Goal: Transaction & Acquisition: Book appointment/travel/reservation

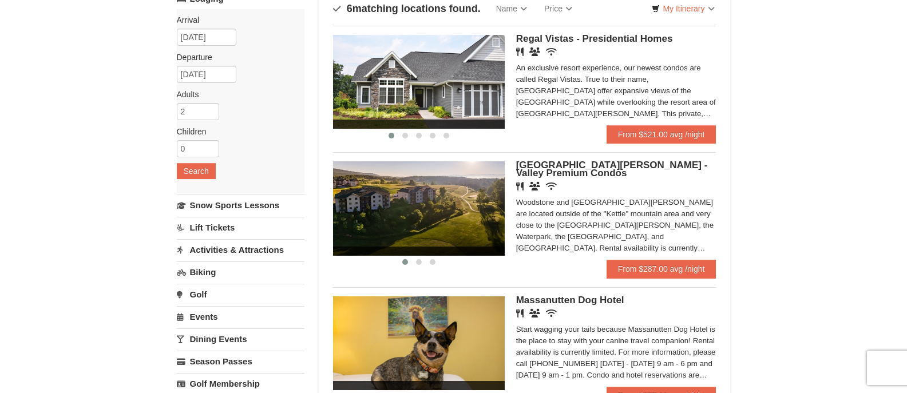
scroll to position [98, 0]
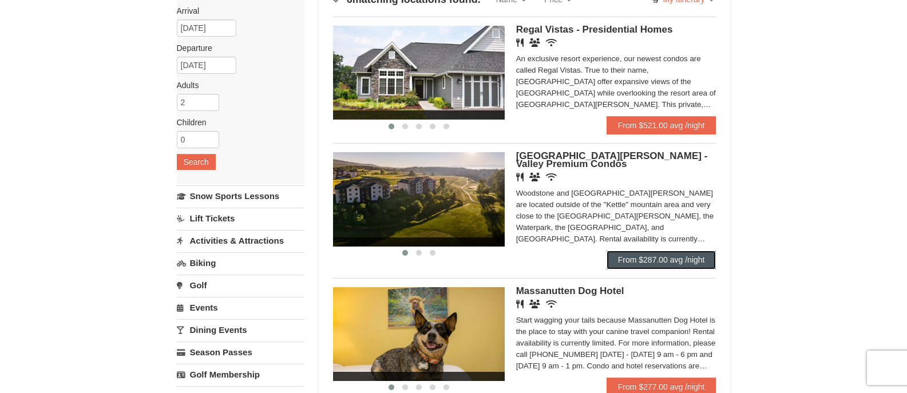
click at [658, 259] on link "From $287.00 avg /night" at bounding box center [661, 260] width 110 height 18
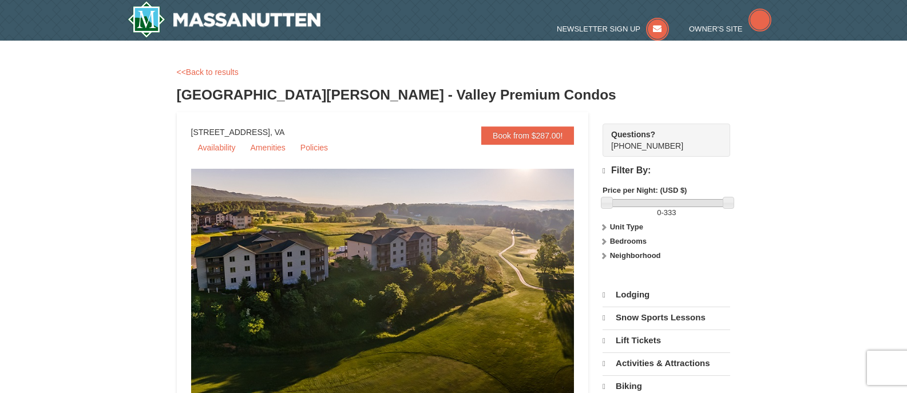
select select "10"
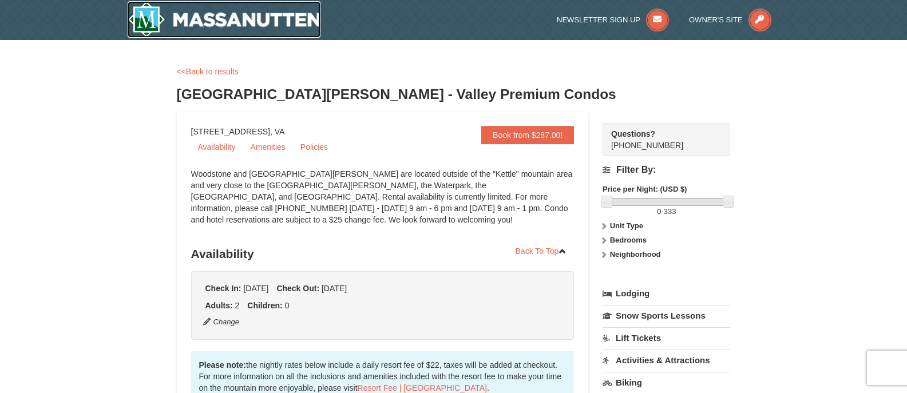
click at [173, 21] on img at bounding box center [224, 19] width 193 height 37
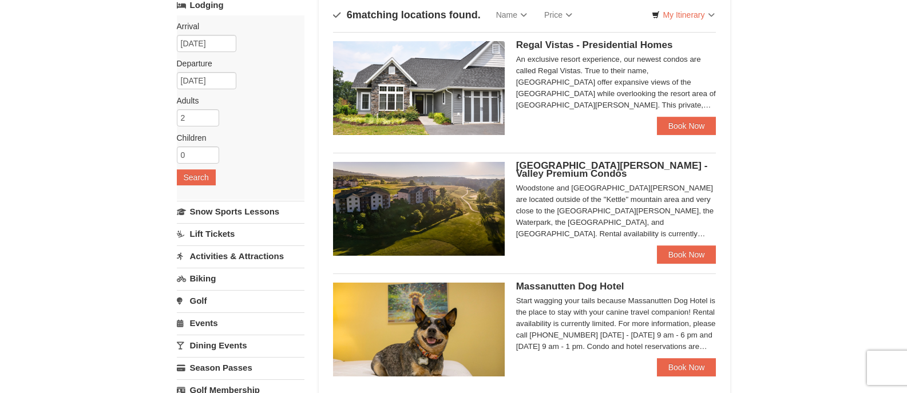
scroll to position [71, 0]
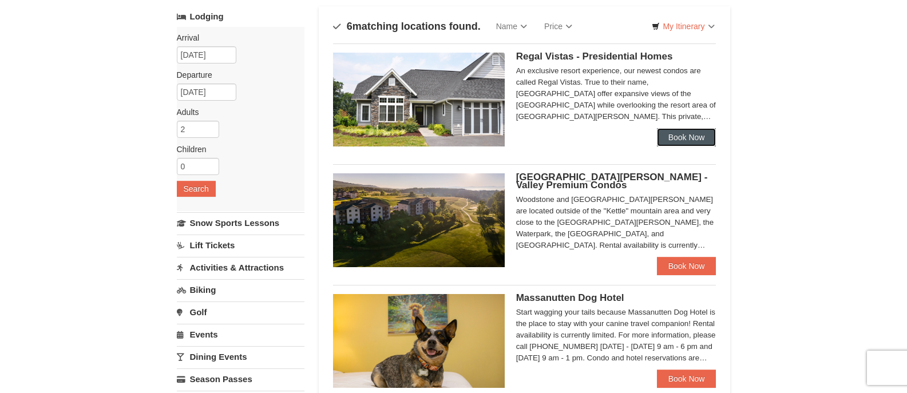
click at [679, 134] on link "Book Now" at bounding box center [686, 137] width 59 height 18
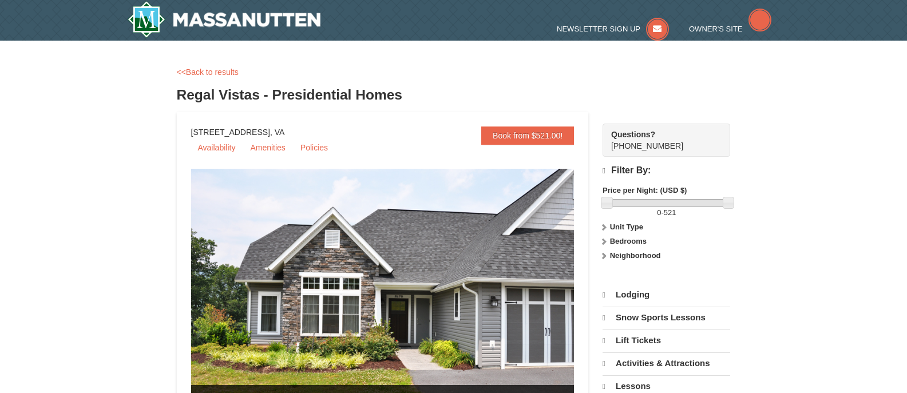
select select "10"
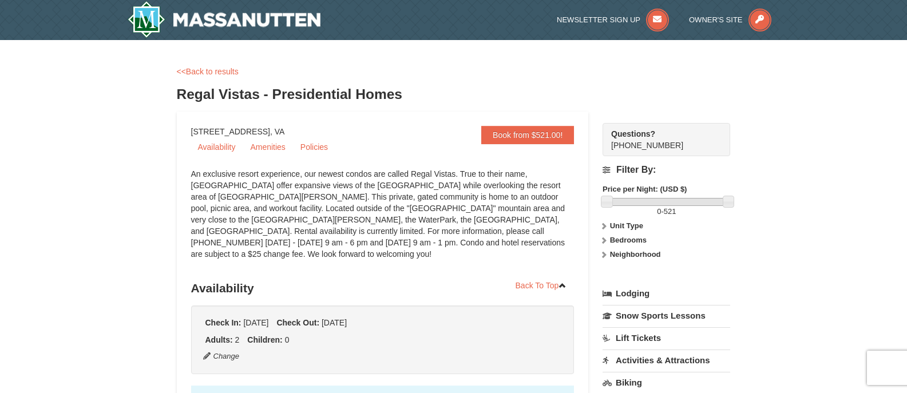
drag, startPoint x: 911, startPoint y: 79, endPoint x: 915, endPoint y: -99, distance: 177.9
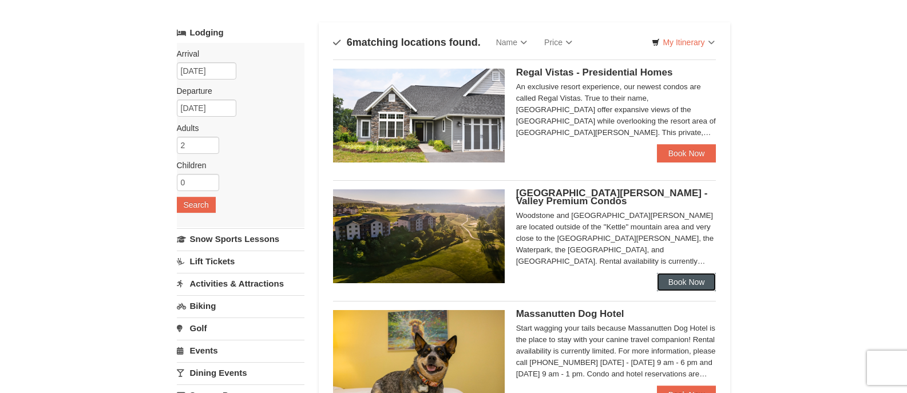
click at [678, 280] on link "Book Now" at bounding box center [686, 282] width 59 height 18
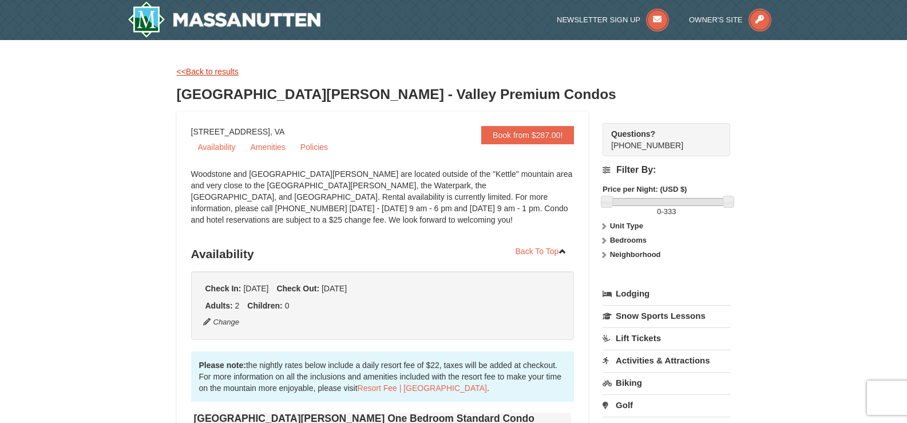
click at [198, 69] on link "<<Back to results" at bounding box center [208, 71] width 62 height 9
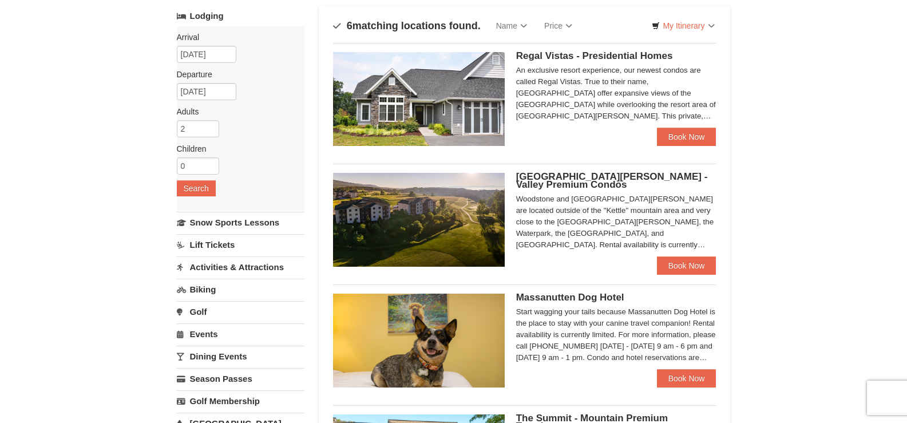
scroll to position [71, 0]
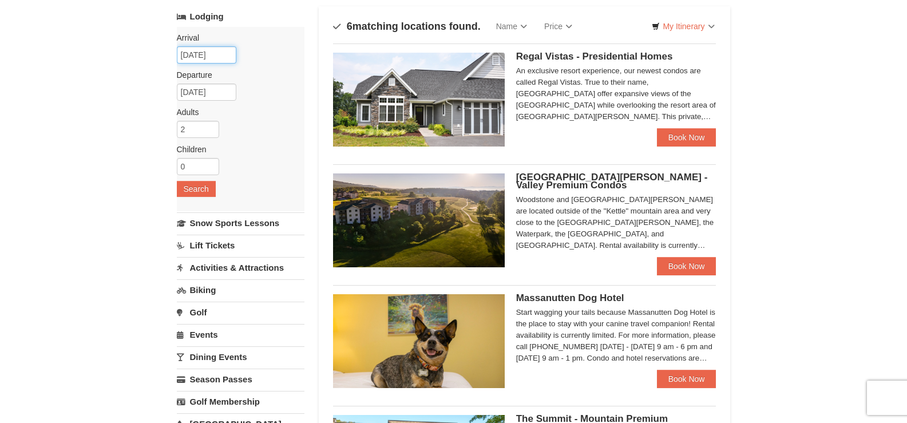
click at [201, 62] on input "10/24/2025" at bounding box center [206, 54] width 59 height 17
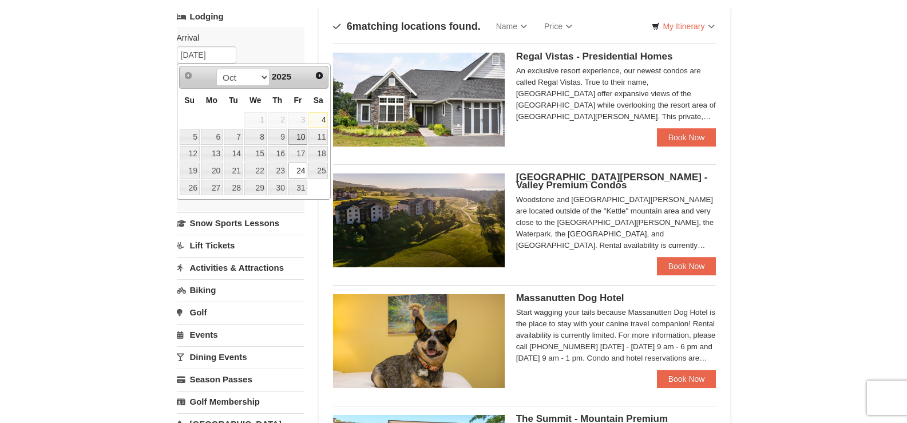
click at [298, 138] on link "10" at bounding box center [297, 137] width 19 height 16
type input "[DATE]"
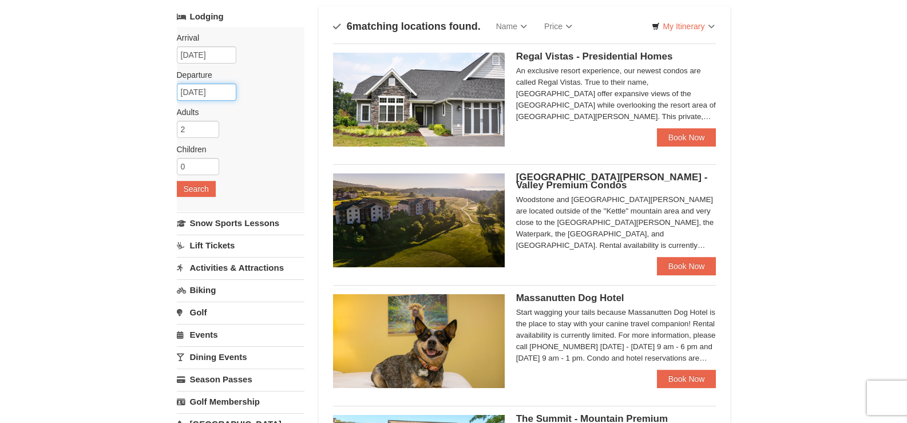
click at [208, 94] on input "10/26/2025" at bounding box center [206, 92] width 59 height 17
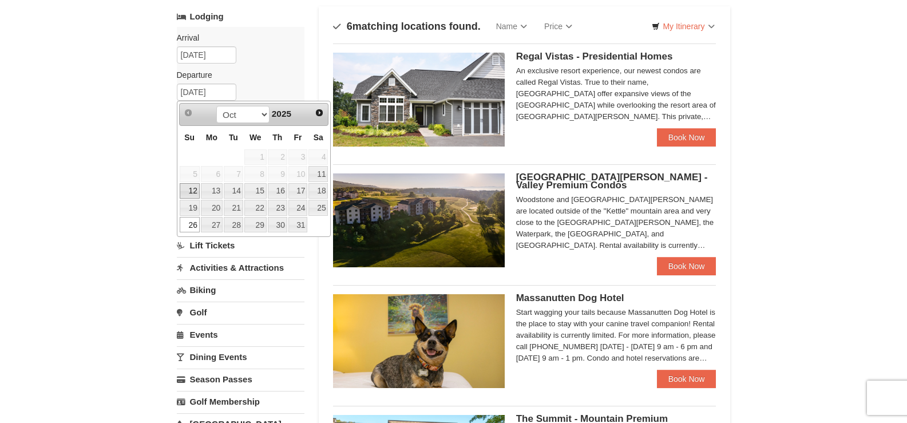
click at [188, 190] on link "12" at bounding box center [190, 191] width 20 height 16
type input "[DATE]"
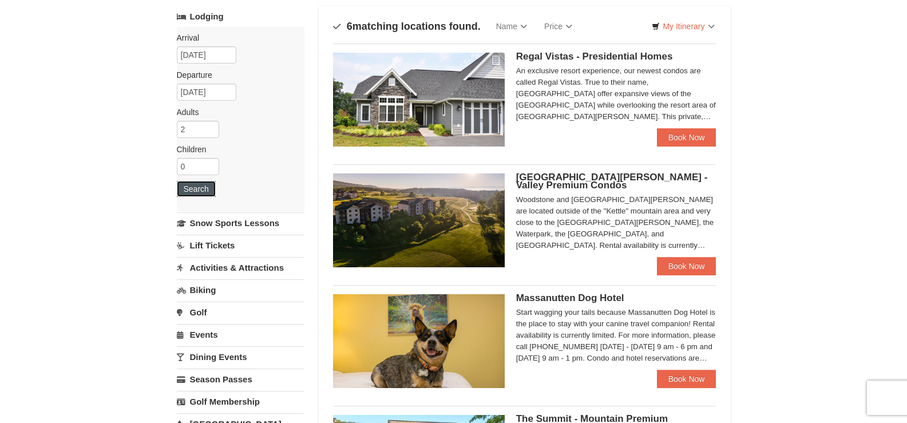
click at [190, 192] on button "Search" at bounding box center [196, 189] width 39 height 16
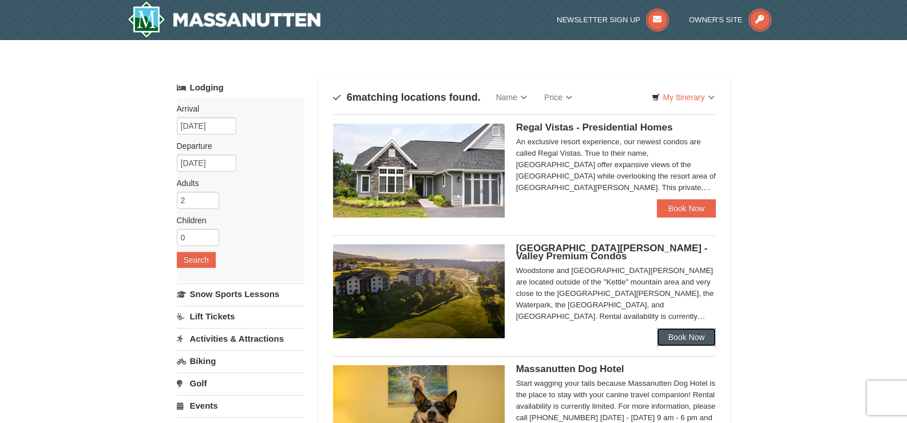
click at [676, 336] on link "Book Now" at bounding box center [686, 337] width 59 height 18
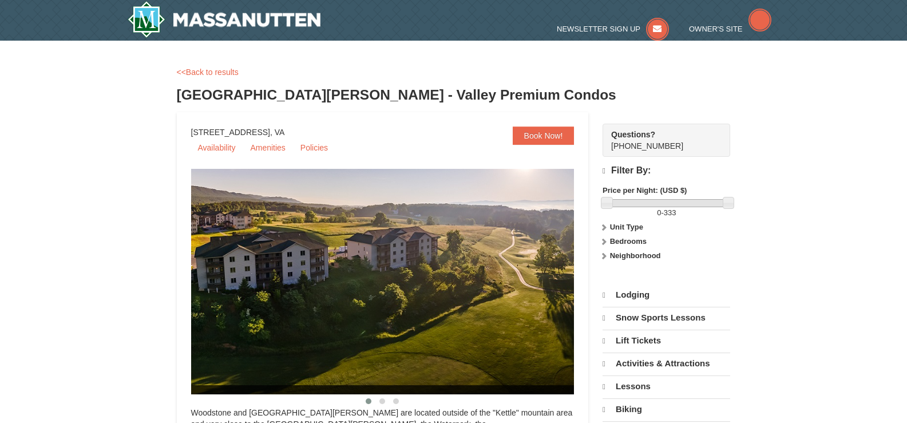
select select "10"
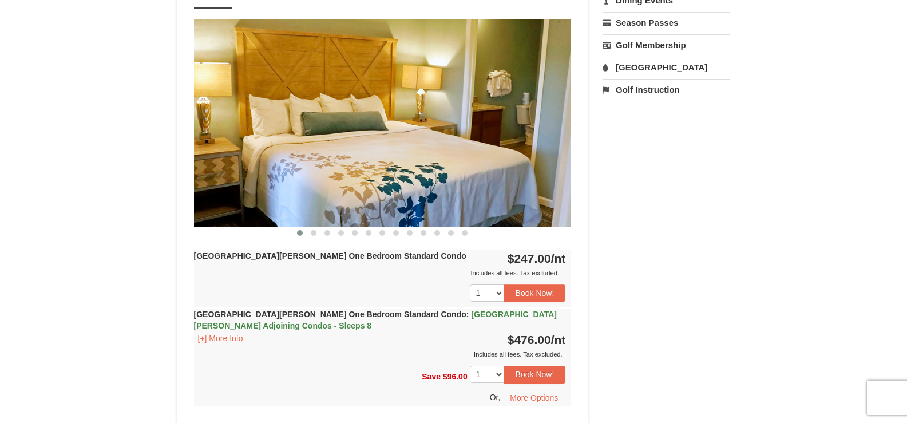
scroll to position [459, 0]
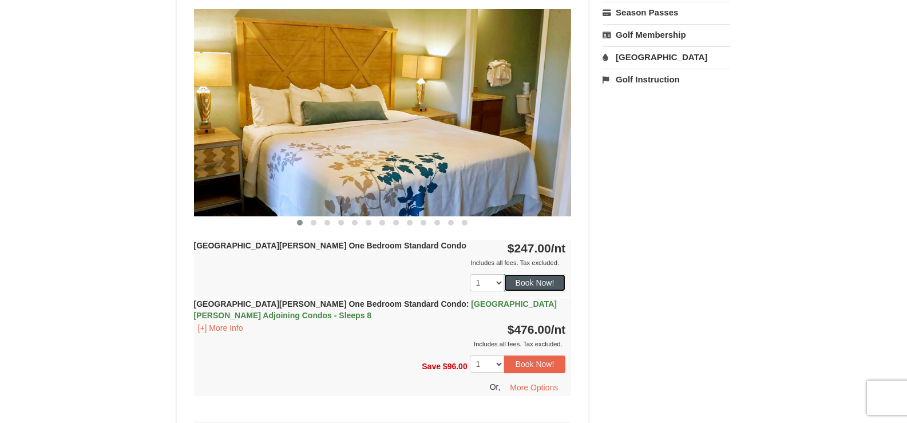
click at [535, 279] on button "Book Now!" at bounding box center [535, 282] width 62 height 17
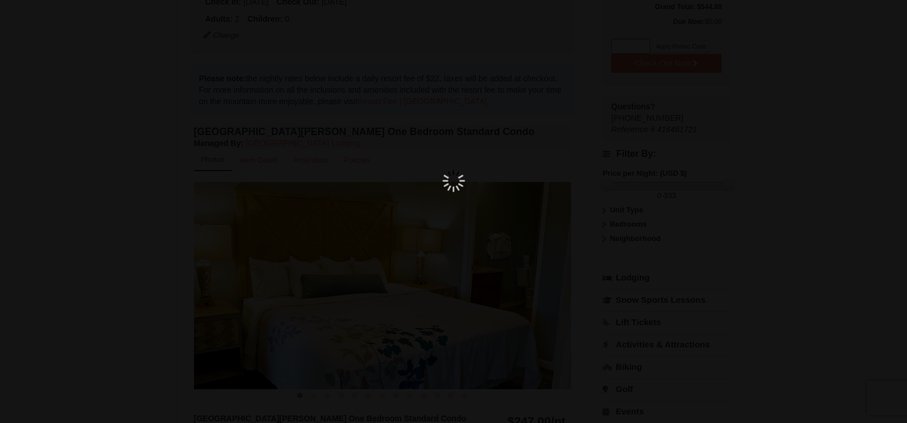
scroll to position [112, 0]
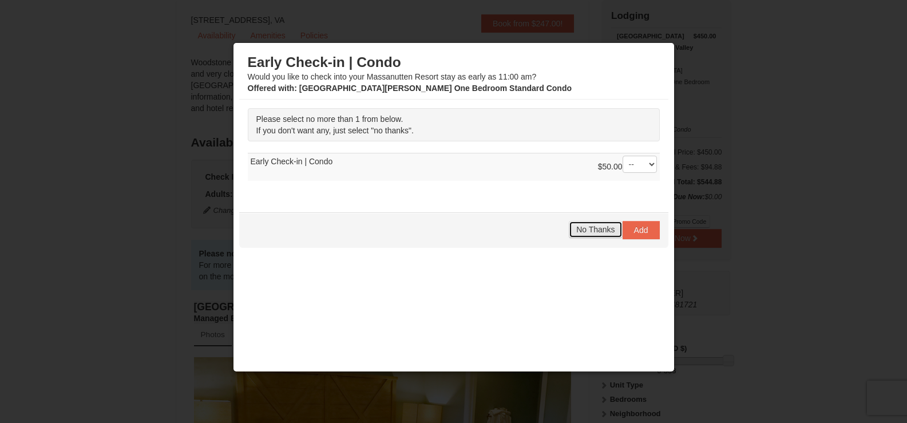
click at [578, 226] on span "No Thanks" at bounding box center [595, 229] width 38 height 9
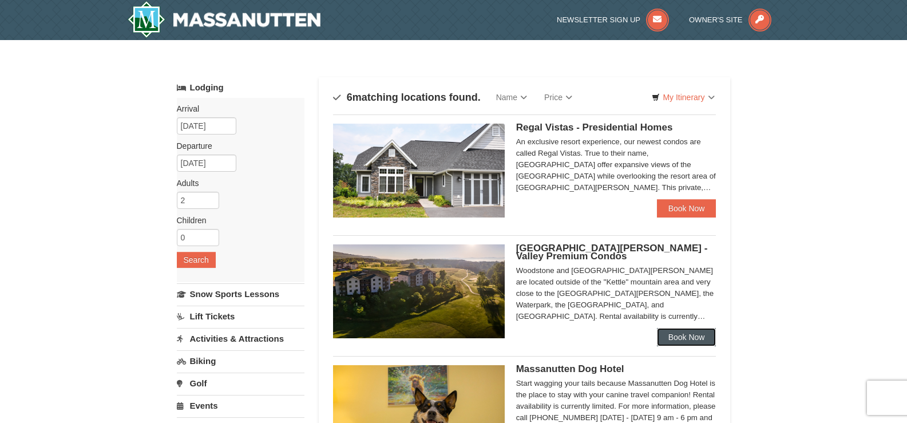
click at [692, 339] on link "Book Now" at bounding box center [686, 337] width 59 height 18
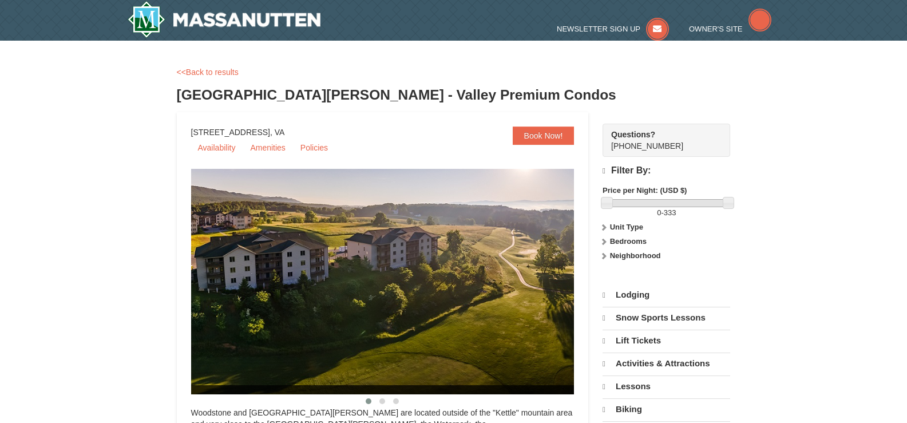
select select "10"
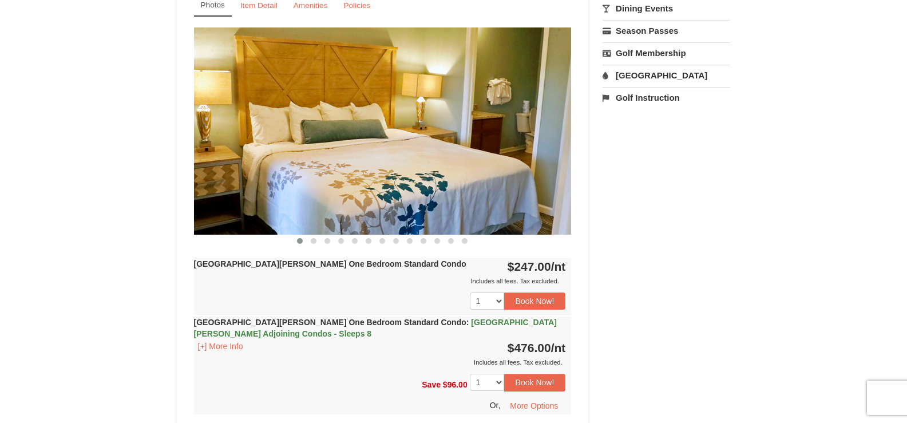
scroll to position [459, 0]
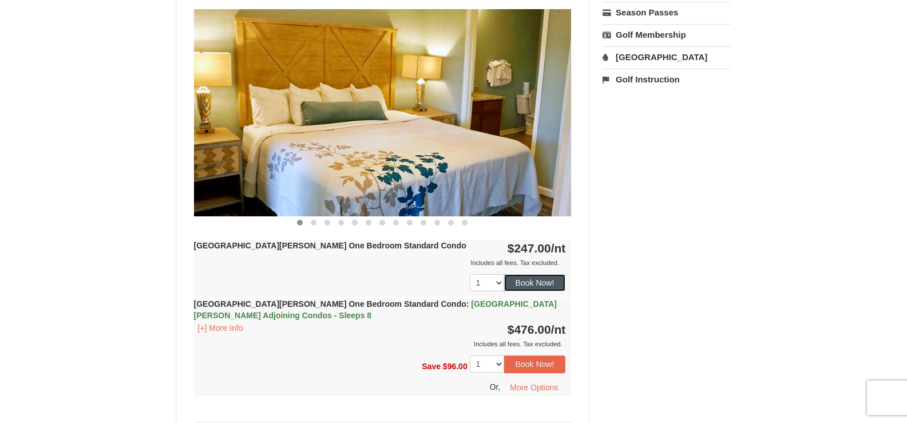
click at [528, 284] on button "Book Now!" at bounding box center [535, 282] width 62 height 17
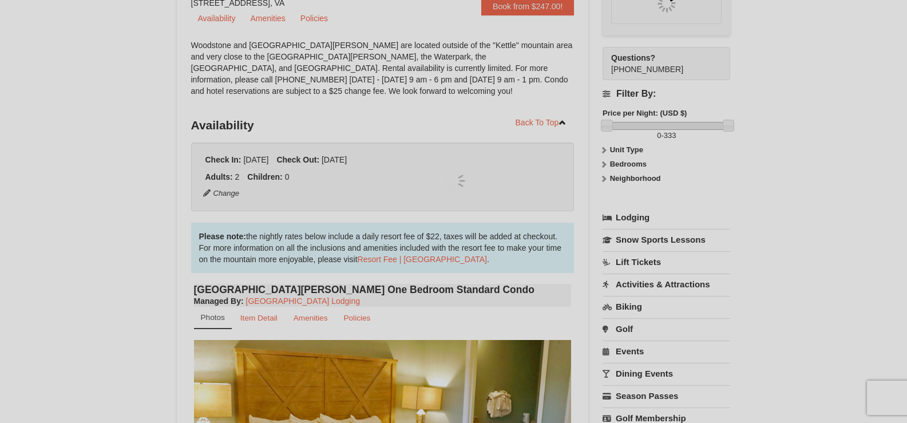
scroll to position [112, 0]
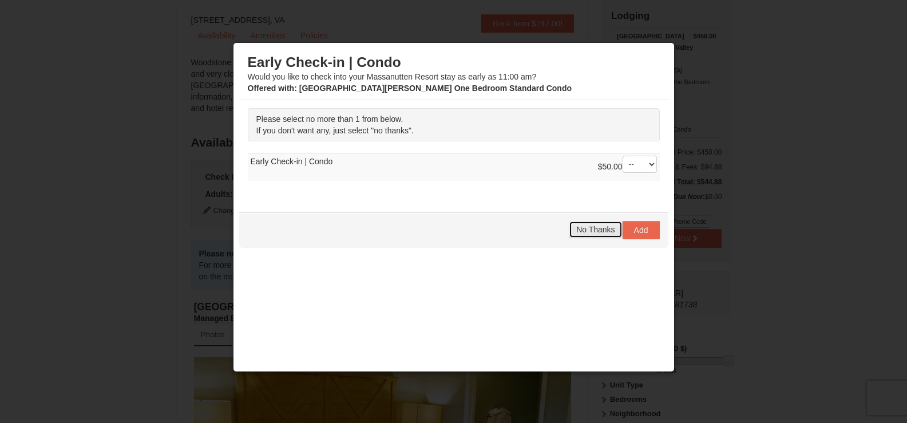
click at [576, 229] on span "No Thanks" at bounding box center [595, 229] width 38 height 9
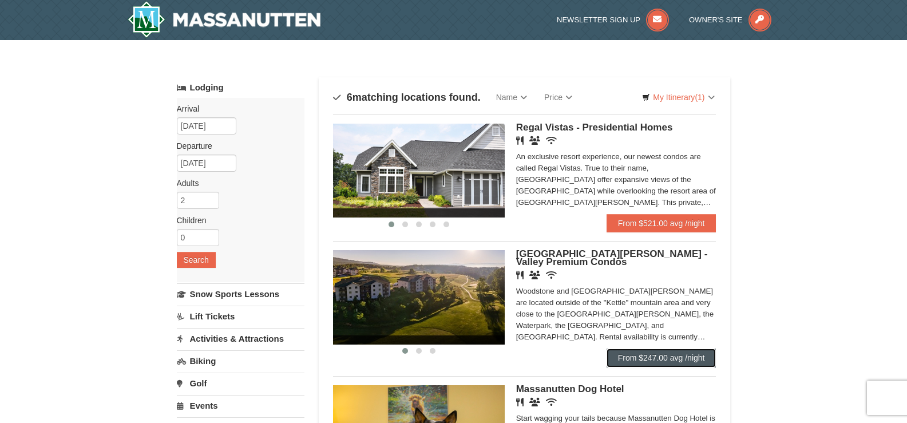
click at [669, 359] on link "From $247.00 avg /night" at bounding box center [661, 357] width 110 height 18
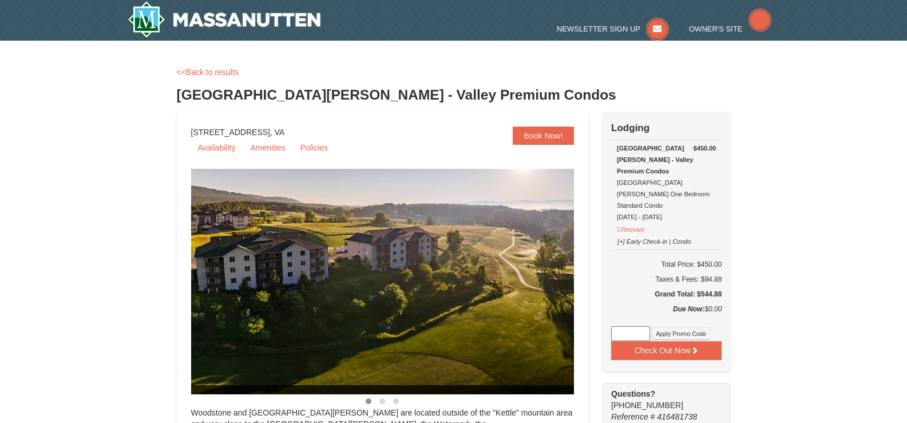
select select "10"
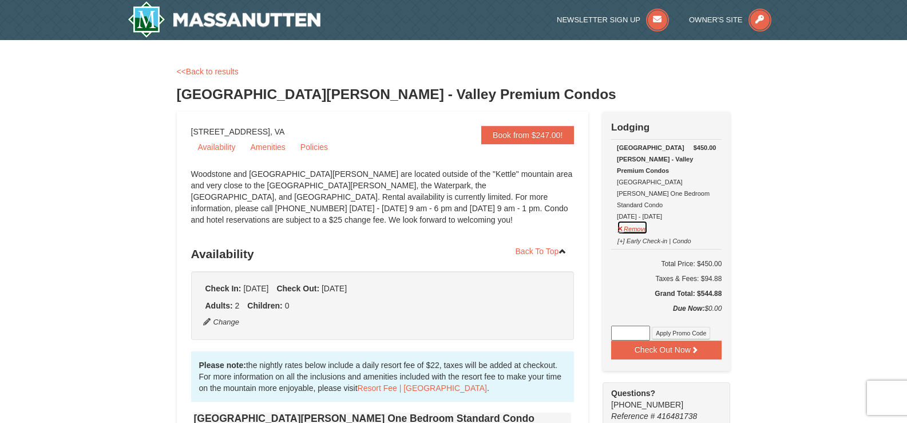
click at [627, 220] on button "Remove" at bounding box center [632, 227] width 31 height 14
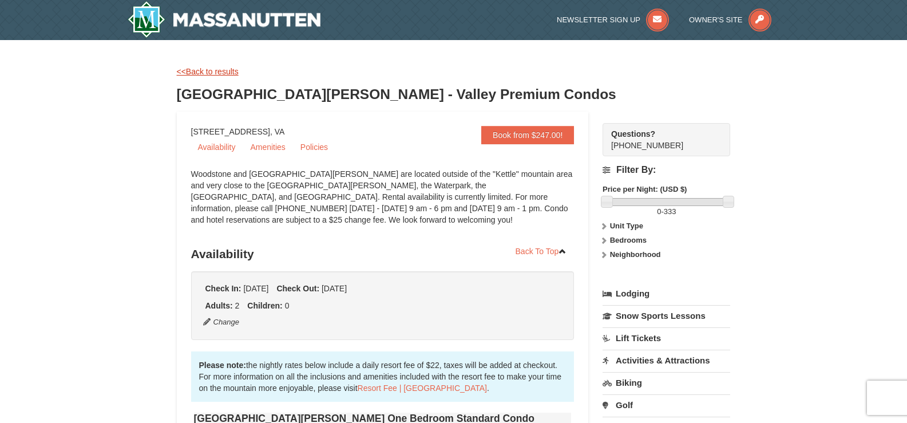
click at [207, 69] on link "<<Back to results" at bounding box center [208, 71] width 62 height 9
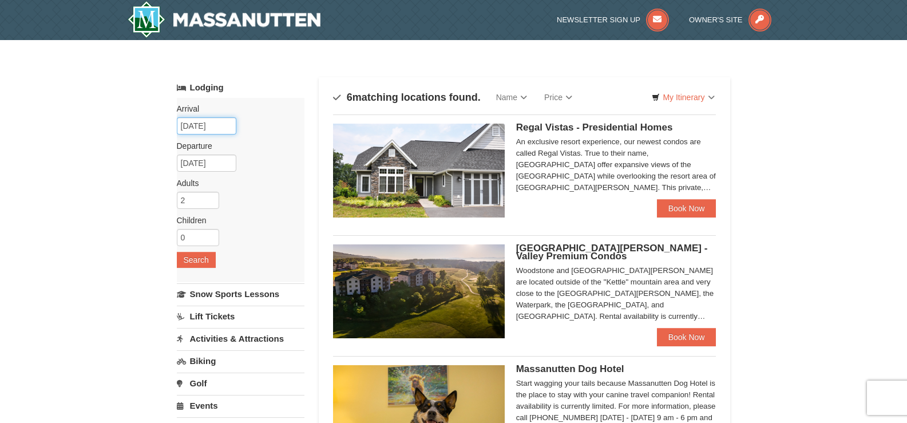
click at [224, 125] on input "10/10/2025" at bounding box center [206, 125] width 59 height 17
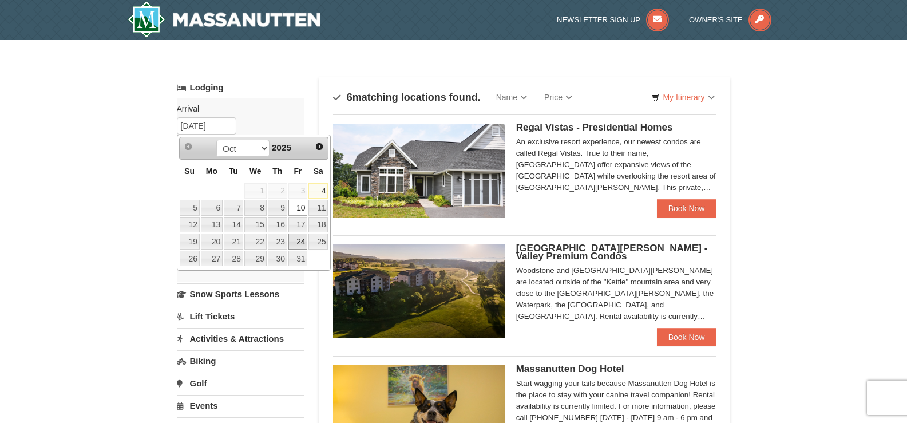
click at [299, 241] on link "24" at bounding box center [297, 241] width 19 height 16
type input "[DATE]"
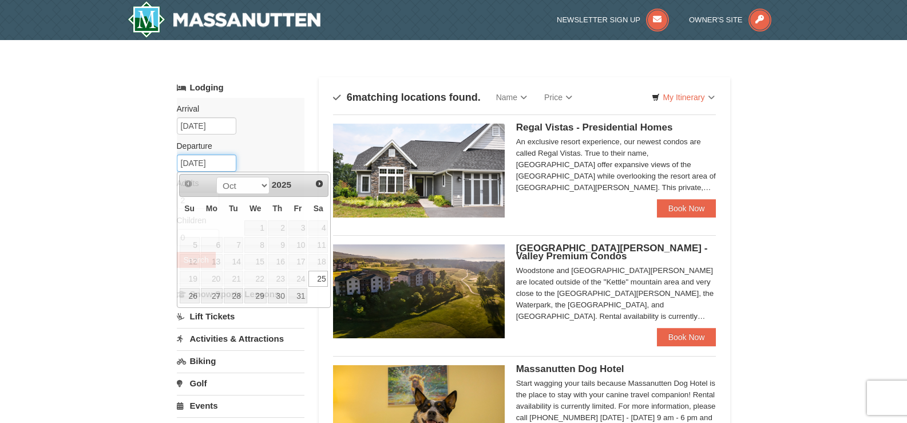
click at [221, 158] on input "10/25/2025" at bounding box center [206, 162] width 59 height 17
click at [190, 296] on link "26" at bounding box center [190, 296] width 20 height 16
type input "[DATE]"
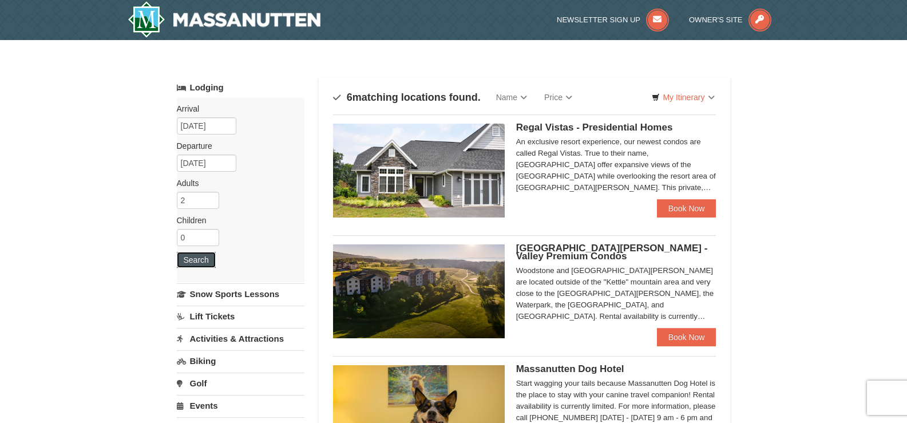
click at [191, 261] on button "Search" at bounding box center [196, 260] width 39 height 16
click at [676, 336] on link "Book Now" at bounding box center [686, 337] width 59 height 18
